Goal: Task Accomplishment & Management: Manage account settings

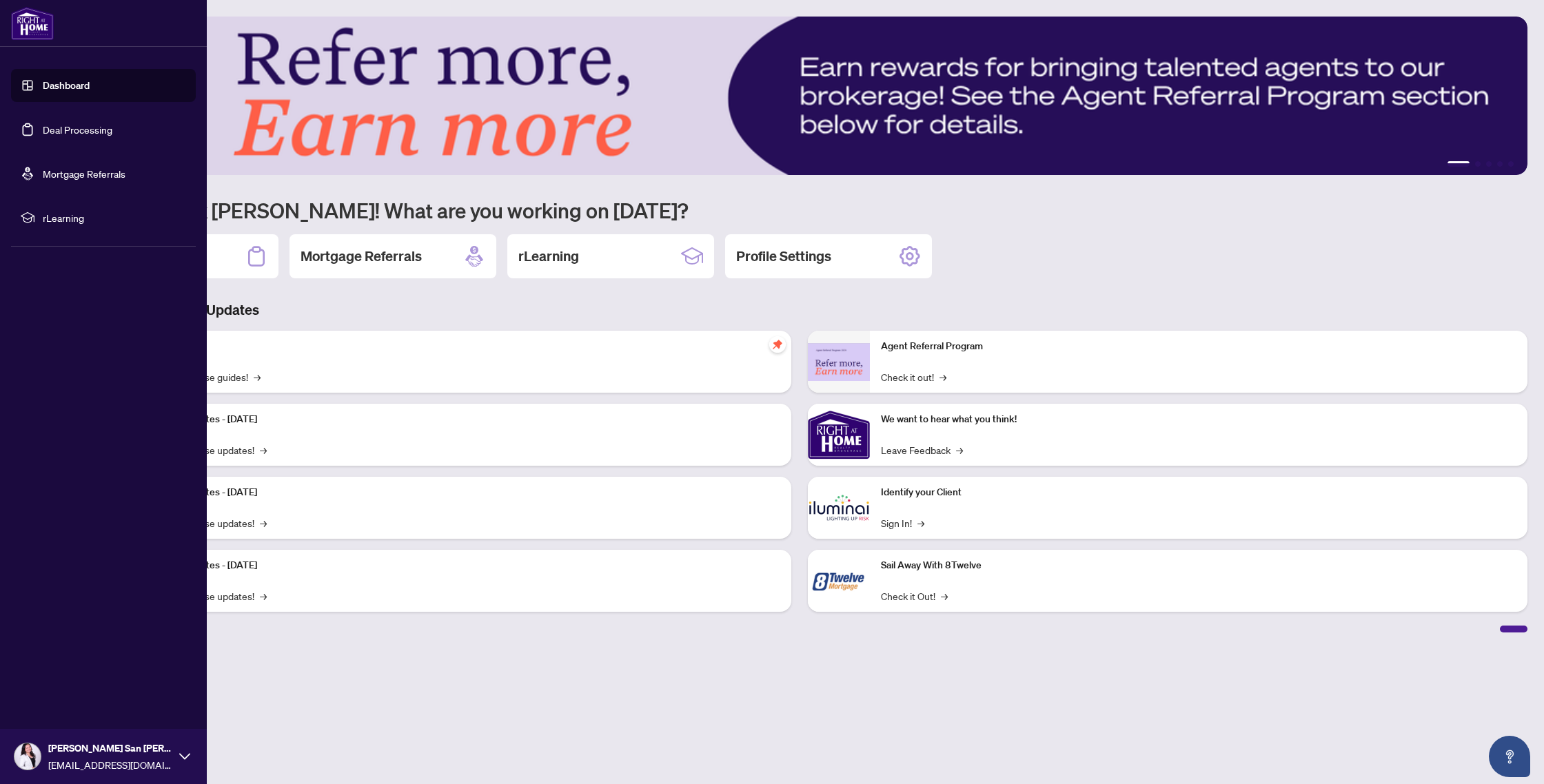
drag, startPoint x: 21, startPoint y: 100, endPoint x: 30, endPoint y: 95, distance: 10.3
click at [43, 91] on link "Dashboard" at bounding box center [66, 85] width 47 height 12
click at [83, 123] on link "Deal Processing" at bounding box center [77, 129] width 70 height 12
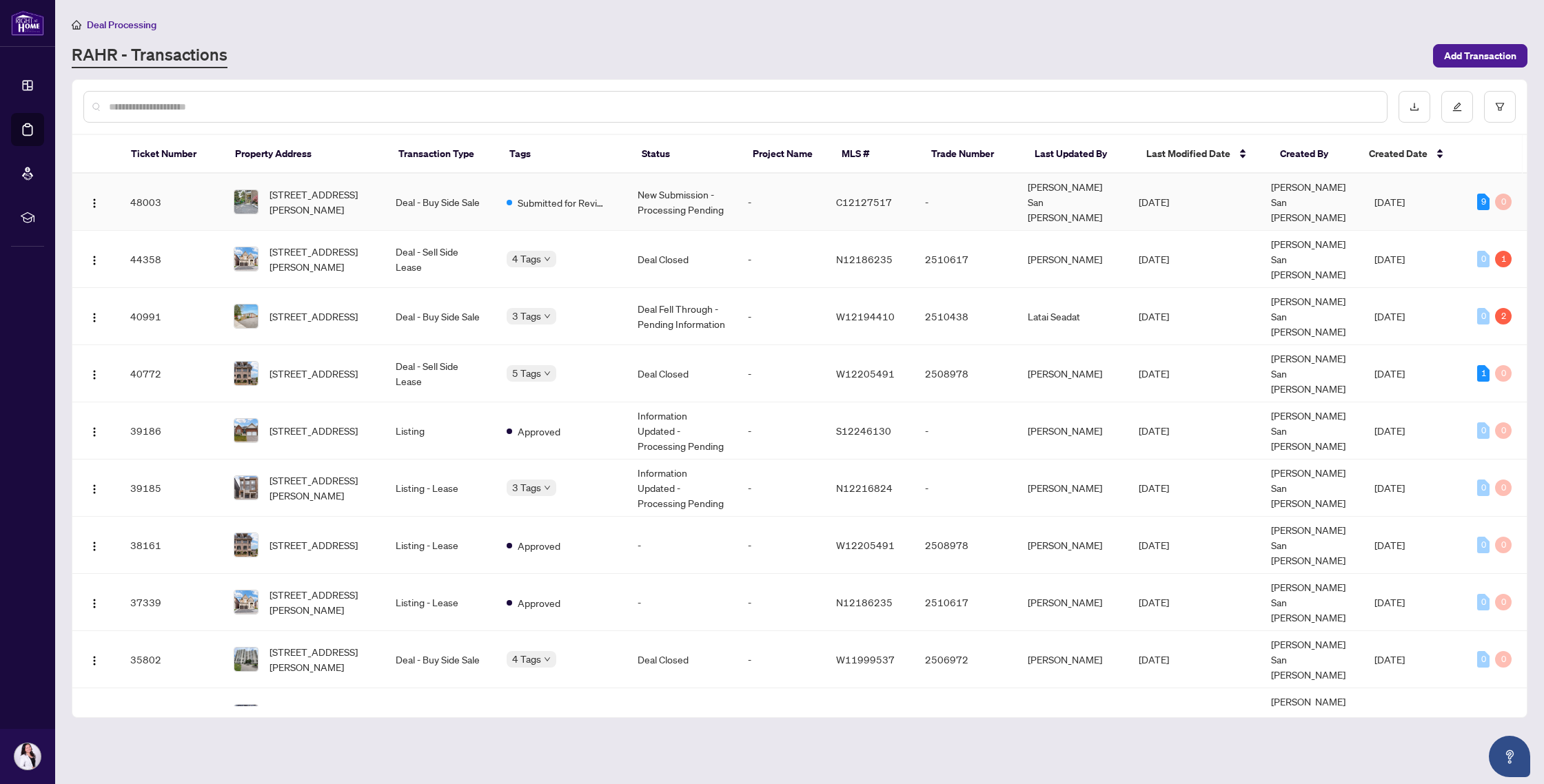
click at [689, 203] on td "New Submission - Processing Pending" at bounding box center [681, 202] width 110 height 58
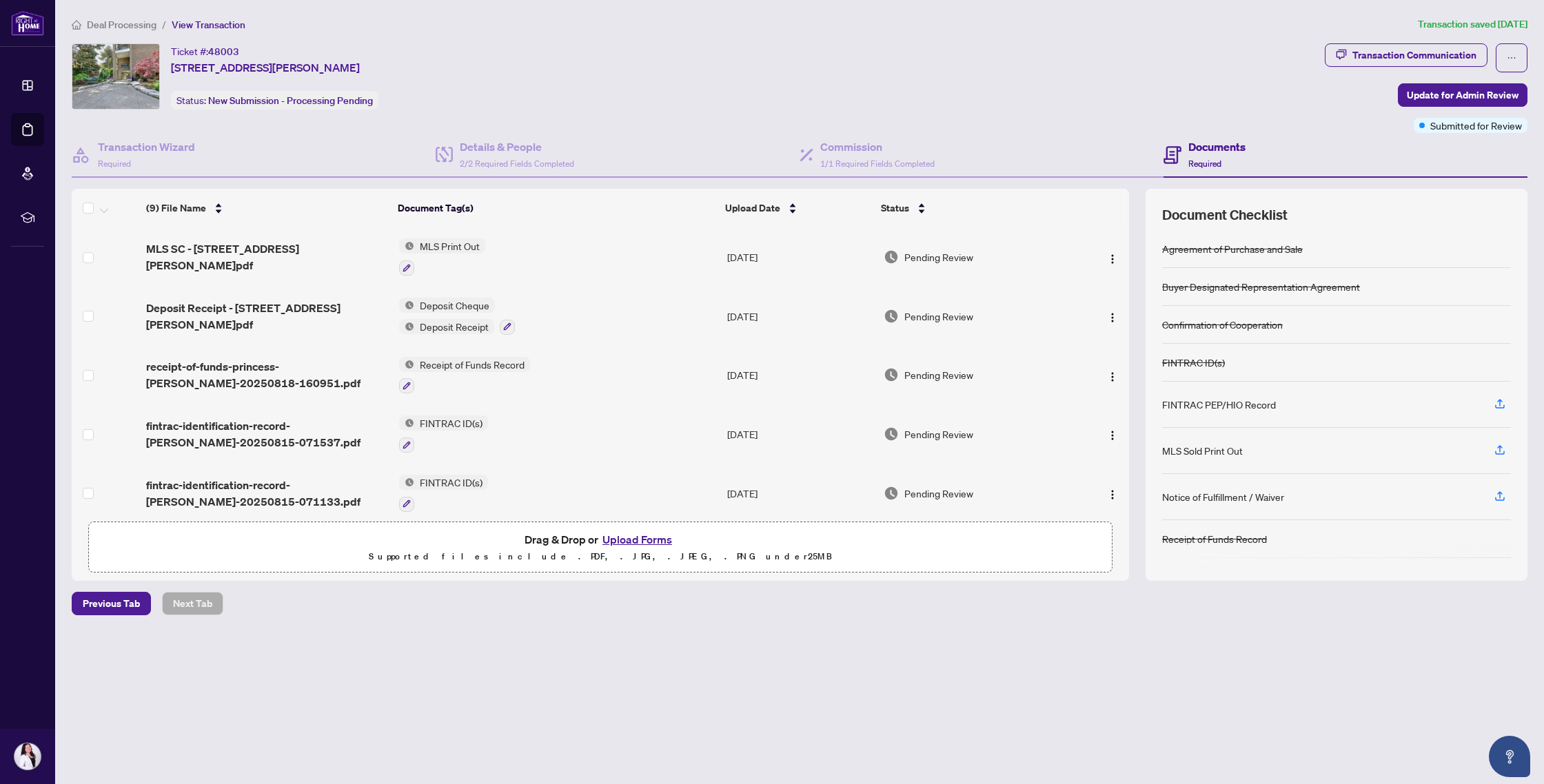
click at [118, 29] on span "Deal Processing" at bounding box center [122, 25] width 70 height 12
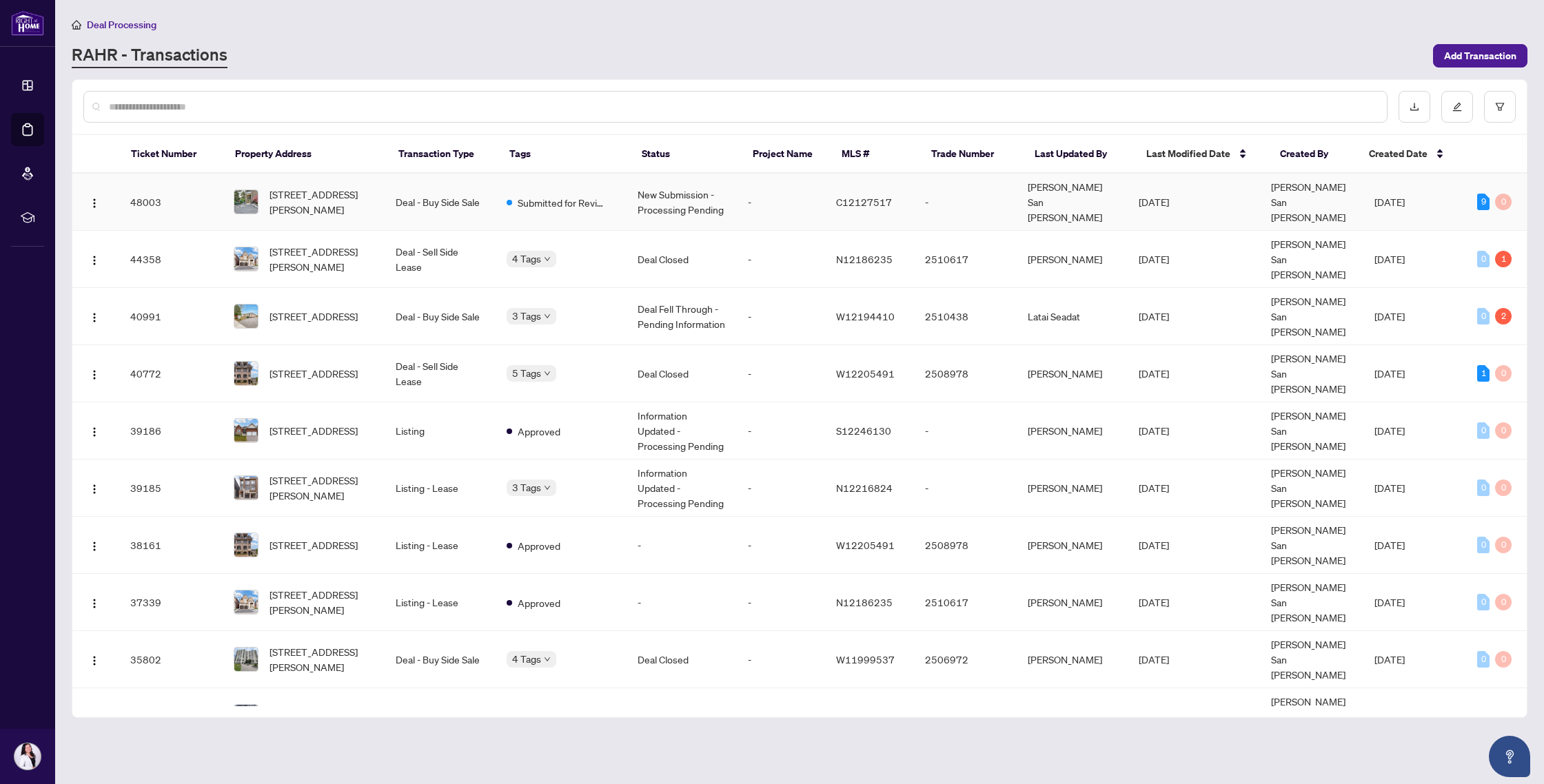
click at [392, 193] on td "Deal - Buy Side Sale" at bounding box center [439, 202] width 110 height 58
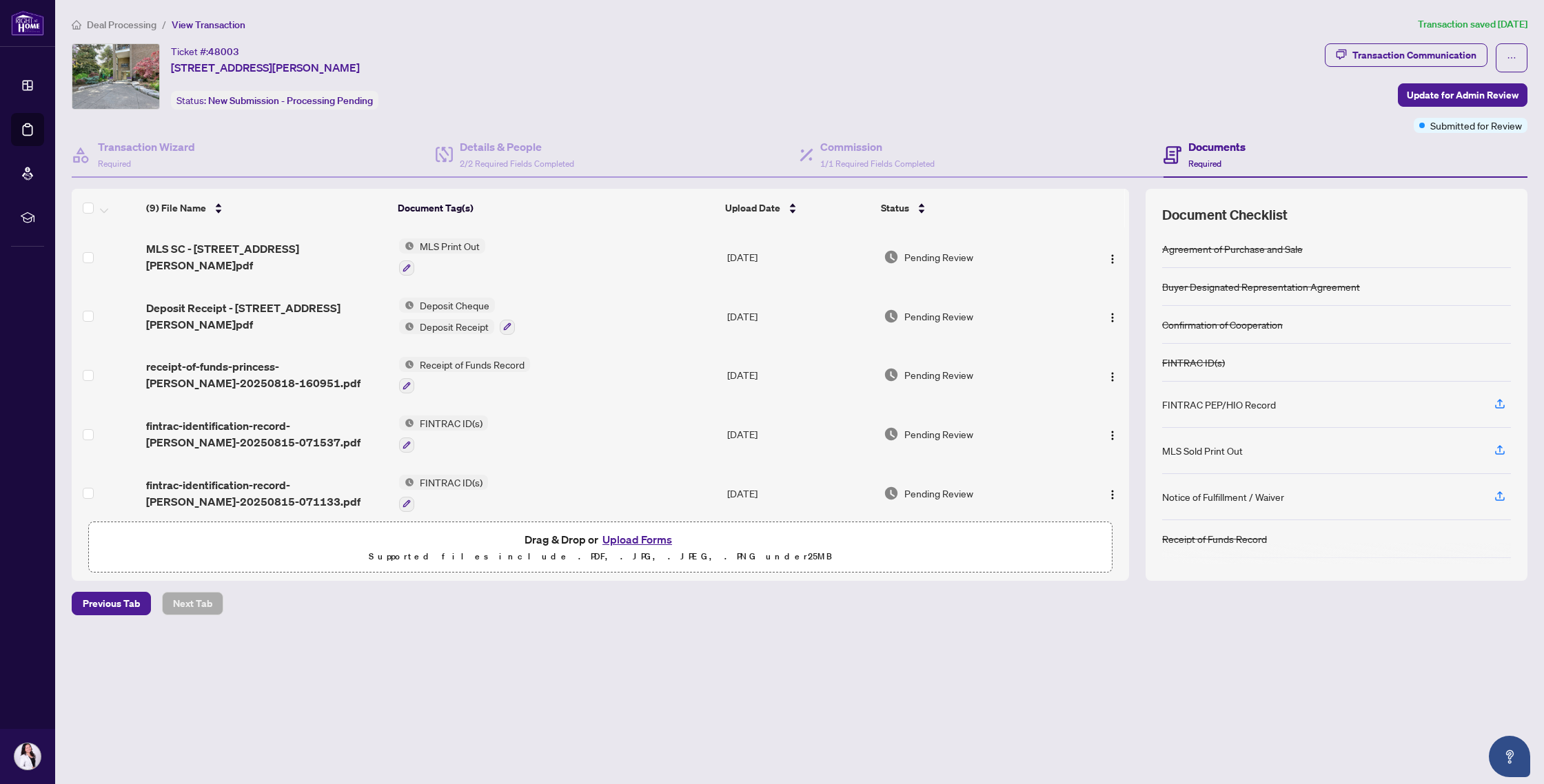
click at [115, 22] on span "Deal Processing" at bounding box center [122, 25] width 70 height 12
